Goal: Navigation & Orientation: Find specific page/section

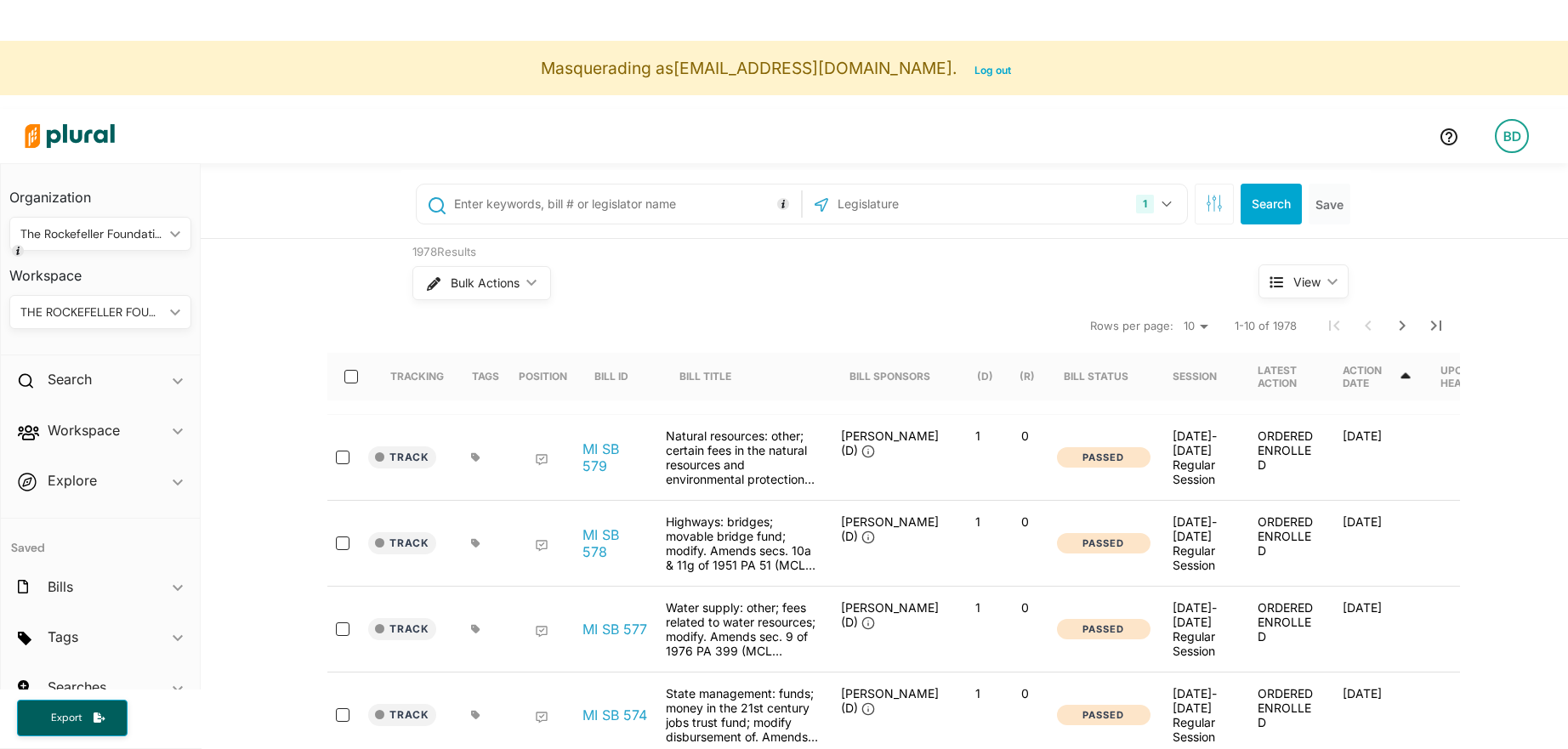
click at [115, 320] on div "THE ROCKEFELLER FOUNDATION" at bounding box center [92, 312] width 143 height 18
click at [293, 302] on div "1978 Results Bulk Actions ic_keyboard_arrow_down View ic_keyboard_arrow_down Tr…" at bounding box center [884, 757] width 1367 height 1036
click at [120, 403] on div "Search ic_keyboard_arrow_down" at bounding box center [100, 382] width 199 height 46
click at [115, 439] on div "Bills" at bounding box center [100, 426] width 199 height 40
click at [101, 477] on h2 "Workspace" at bounding box center [83, 470] width 72 height 19
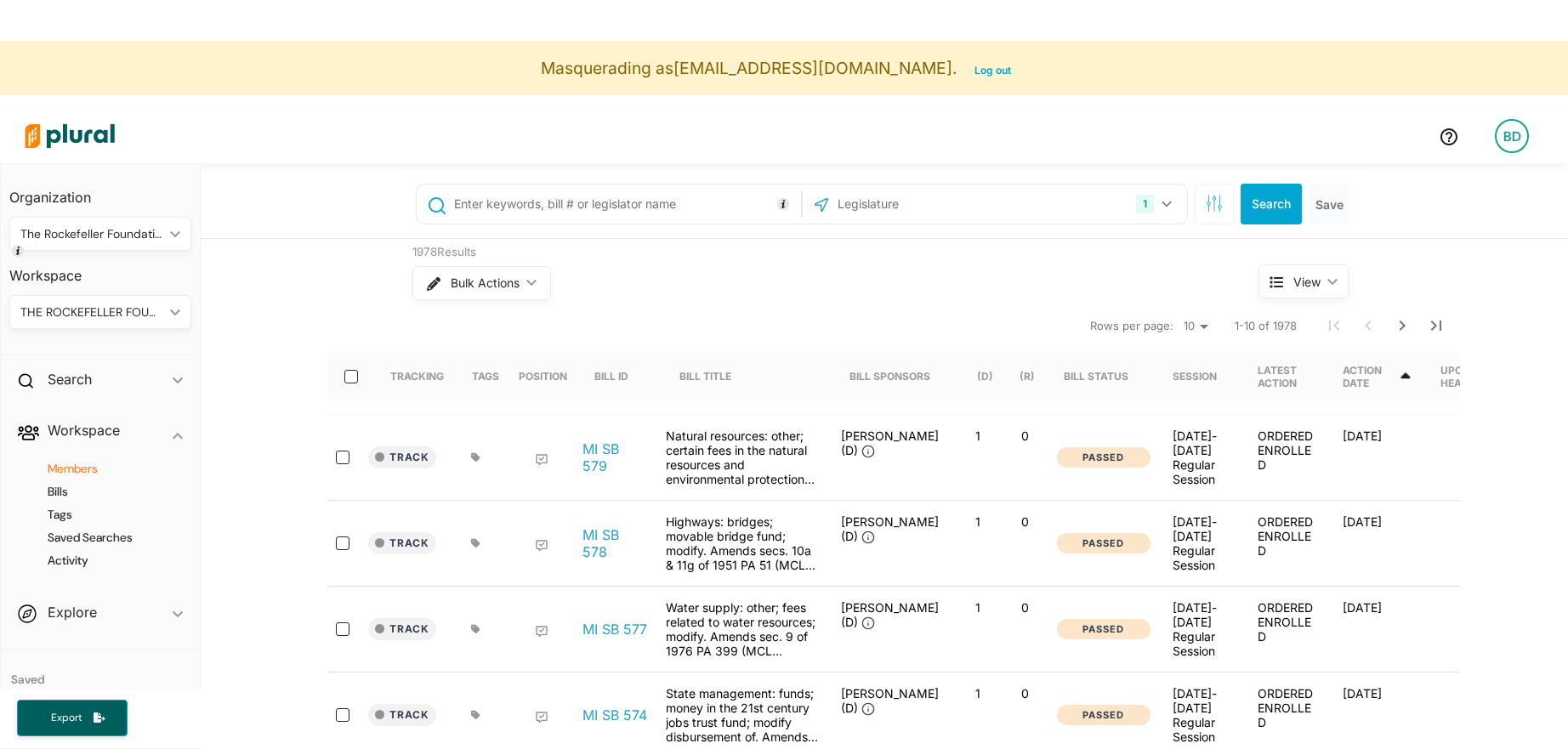
click at [84, 472] on h4 "Members" at bounding box center [104, 469] width 156 height 16
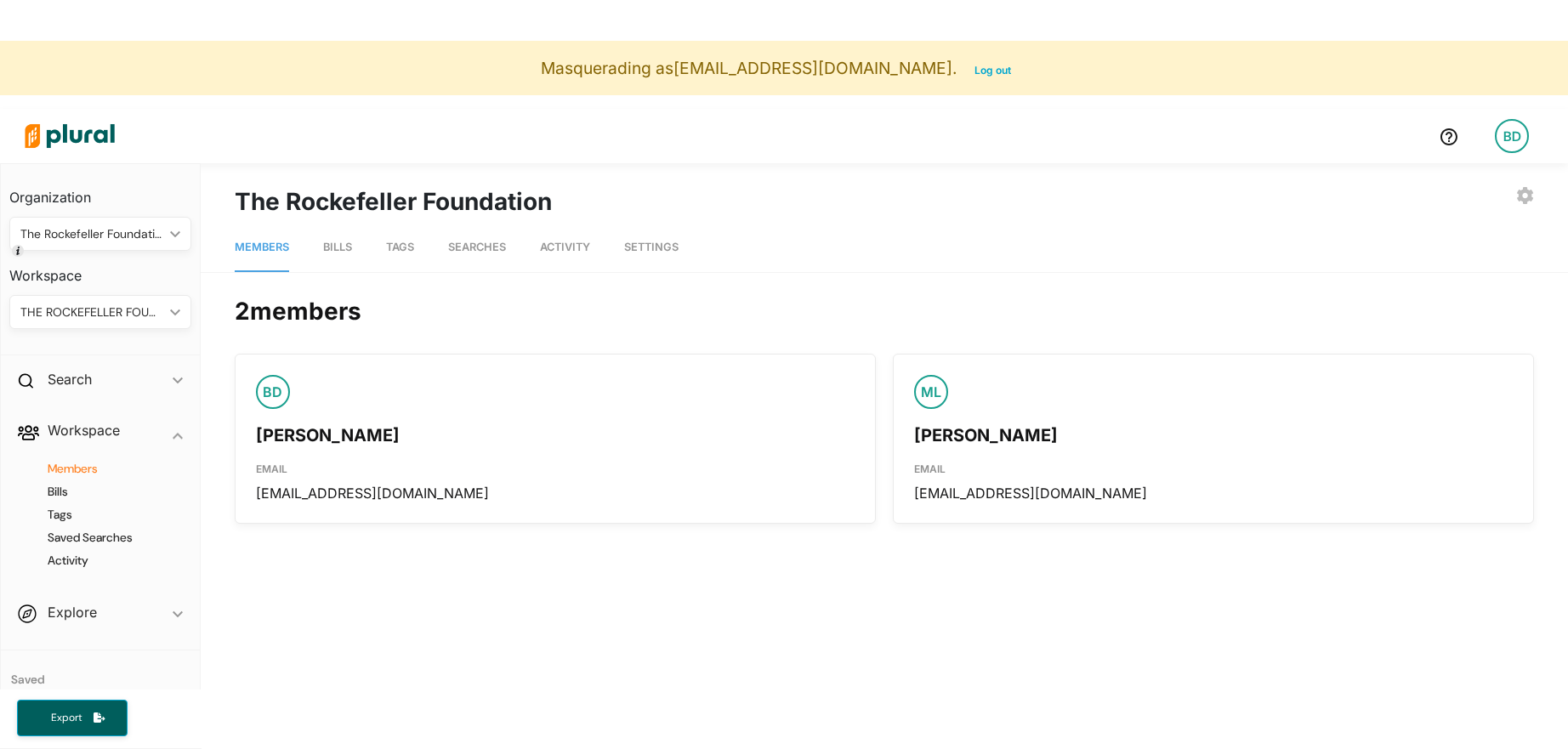
click at [350, 276] on div "Members Bills Tags Searches Activity Settings 2 member s BD [PERSON_NAME] EMAIL…" at bounding box center [884, 371] width 1367 height 304
click at [343, 256] on link "Bills" at bounding box center [337, 248] width 29 height 48
